Goal: Task Accomplishment & Management: Manage account settings

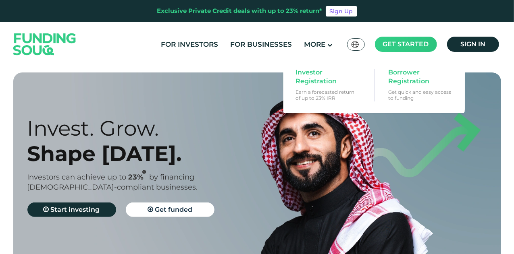
click at [390, 45] on span "Get started" at bounding box center [406, 44] width 46 height 8
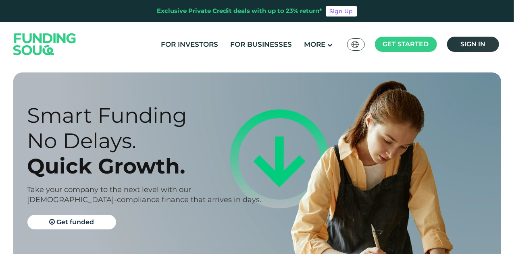
click at [483, 42] on span "Sign in" at bounding box center [472, 44] width 25 height 8
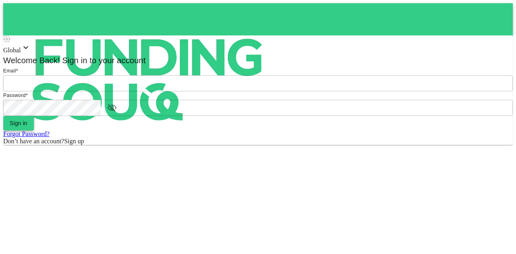
type input "[EMAIL_ADDRESS][PERSON_NAME][DOMAIN_NAME]"
click at [34, 131] on button "Sign in" at bounding box center [18, 123] width 31 height 15
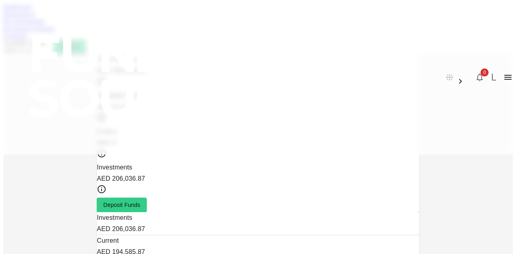
click at [105, 47] on div "Dashboard Marketplace My Investments Investment Settings Transfers Available Fu…" at bounding box center [257, 28] width 509 height 51
click at [35, 17] on link "Marketplace" at bounding box center [19, 13] width 32 height 7
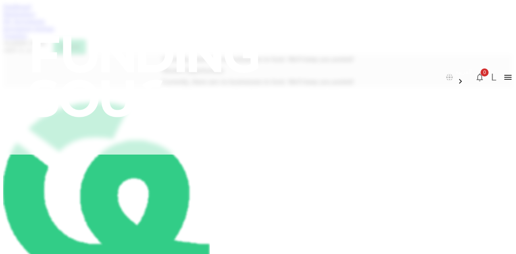
click at [45, 25] on link "My Investments" at bounding box center [24, 21] width 42 height 7
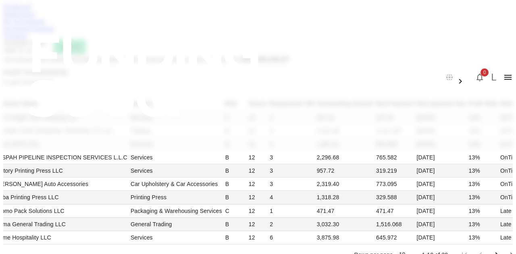
click at [27, 39] on link "Transfers" at bounding box center [15, 35] width 24 height 7
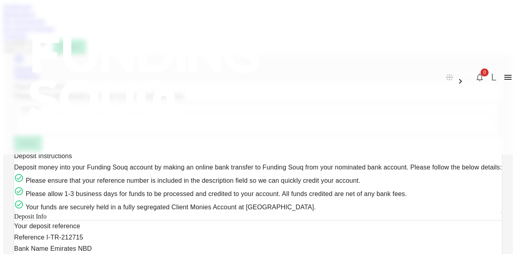
click at [54, 32] on link "Investment Settings" at bounding box center [28, 28] width 51 height 7
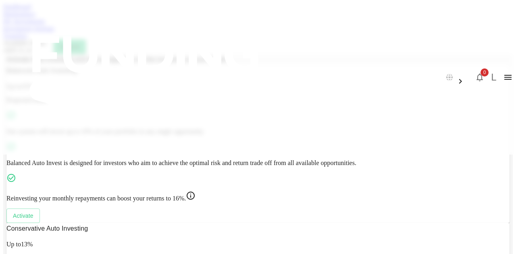
scroll to position [52, 0]
